Goal: Check status

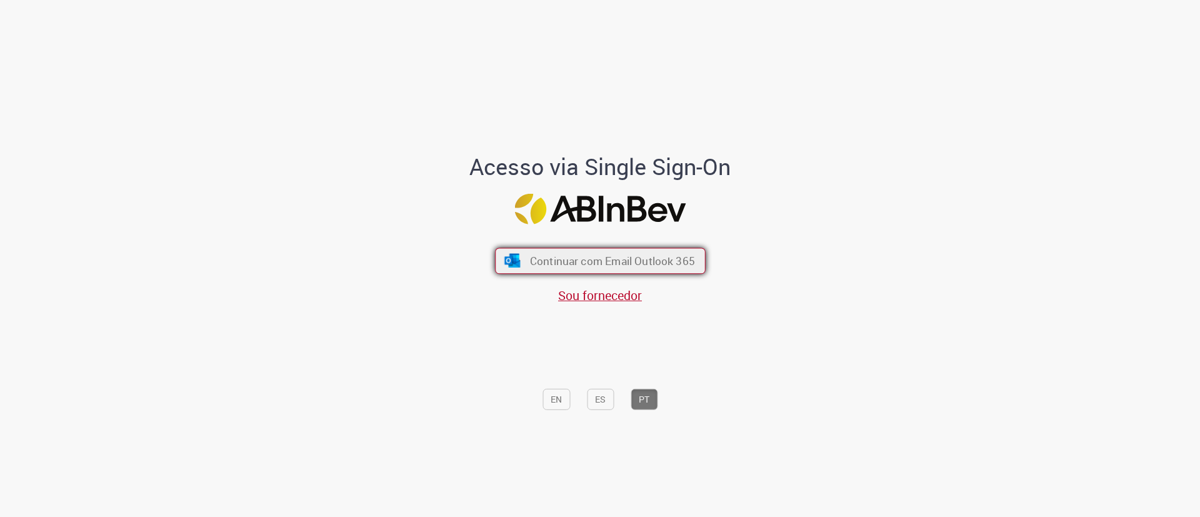
click at [644, 263] on span "Continuar com Email Outlook 365" at bounding box center [611, 261] width 165 height 14
